Goal: Task Accomplishment & Management: Use online tool/utility

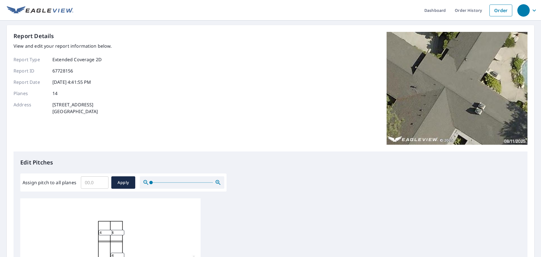
click at [86, 184] on input "Assign pitch to all planes" at bounding box center [95, 182] width 28 height 16
type input "4"
click at [121, 184] on span "Apply" at bounding box center [123, 182] width 15 height 7
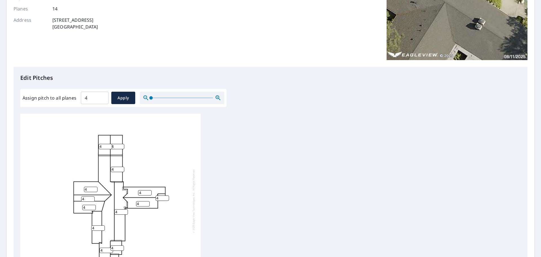
scroll to position [6, 0]
click at [122, 97] on span "Apply" at bounding box center [123, 97] width 15 height 7
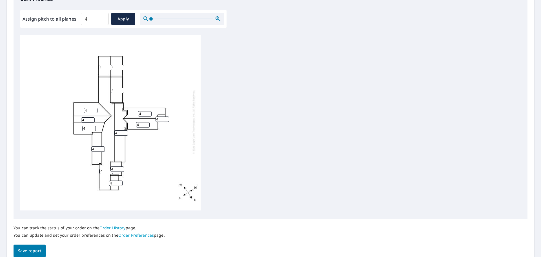
scroll to position [189, 0]
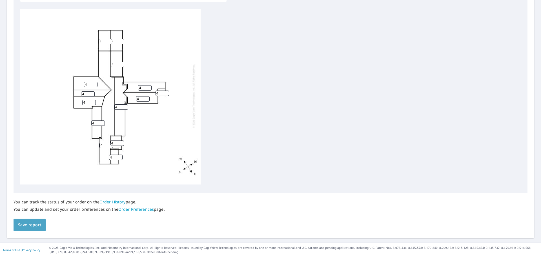
click at [28, 225] on span "Save report" at bounding box center [29, 224] width 23 height 7
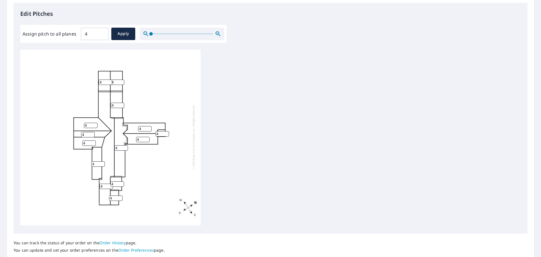
scroll to position [210, 0]
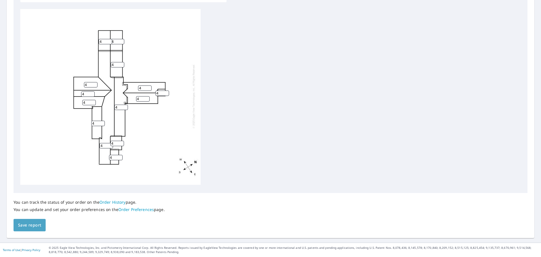
click at [27, 224] on span "Save report" at bounding box center [29, 225] width 23 height 7
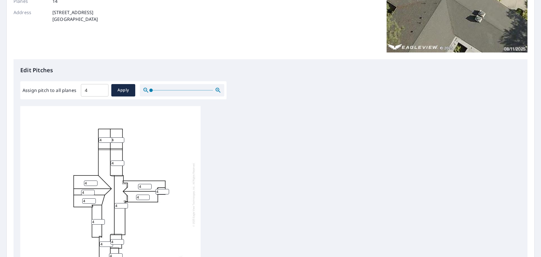
scroll to position [0, 0]
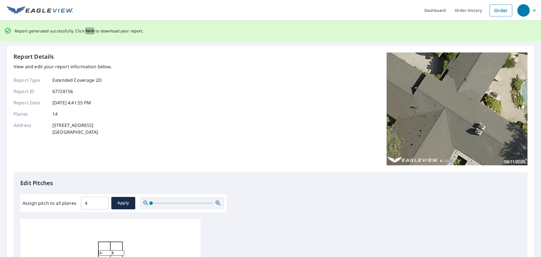
click at [88, 30] on span "here" at bounding box center [89, 30] width 9 height 7
